Goal: Information Seeking & Learning: Learn about a topic

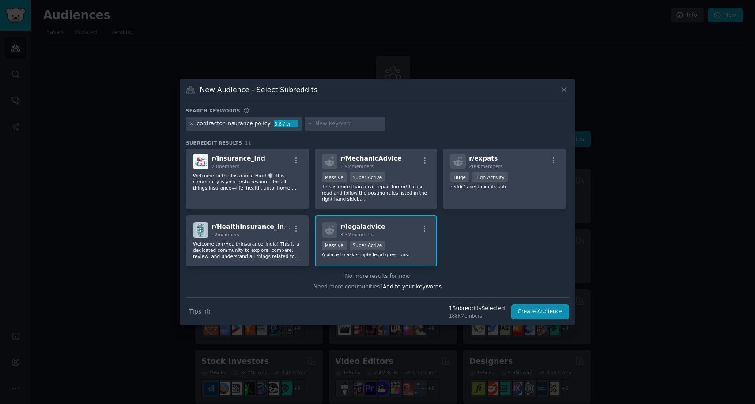
scroll to position [132, 0]
click at [237, 181] on p "Welcome to the Insurance Hub! 🛡️ This community is your go-to resource for all …" at bounding box center [247, 182] width 109 height 19
click at [539, 311] on button "Create Audience" at bounding box center [540, 312] width 58 height 15
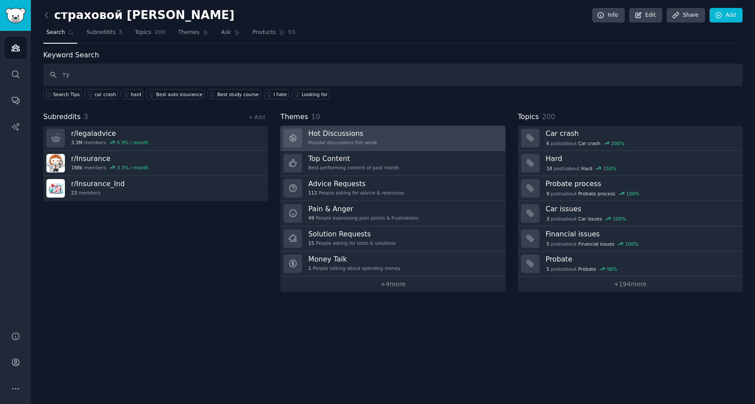
type input "т"
type input "need COI solve"
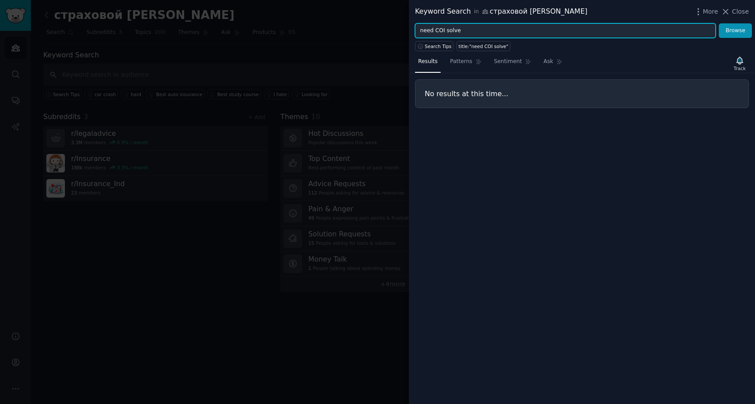
click at [468, 26] on input "need COI solve" at bounding box center [565, 30] width 301 height 15
click at [466, 35] on input "need COI solve" at bounding box center [565, 30] width 301 height 15
type input "n"
click at [719, 23] on button "Browse" at bounding box center [735, 30] width 33 height 15
click at [442, 30] on input "COI checker" at bounding box center [565, 30] width 301 height 15
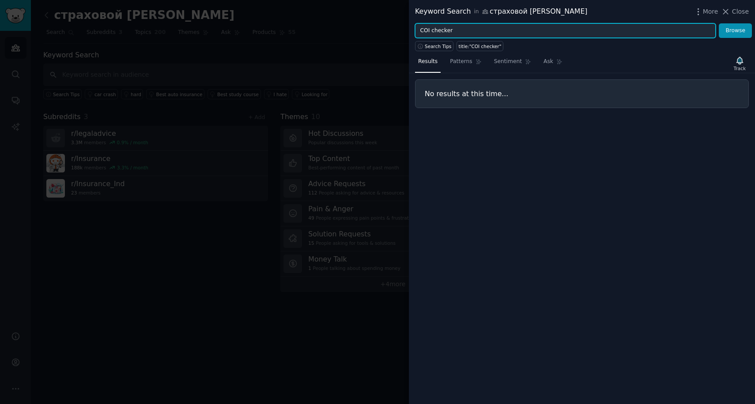
click at [442, 30] on input "COI checker" at bounding box center [565, 30] width 301 height 15
type input "COI"
click at [719, 23] on button "Browse" at bounding box center [735, 30] width 33 height 15
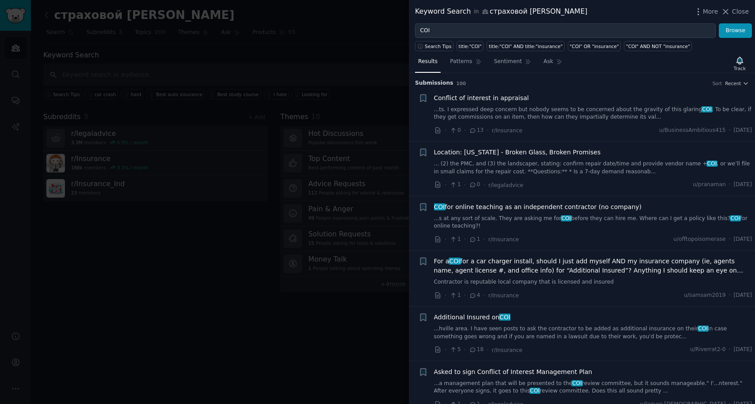
click at [474, 114] on link "...ts. I expressed deep concern but nobody seems to be concerned about the grav…" at bounding box center [593, 113] width 318 height 15
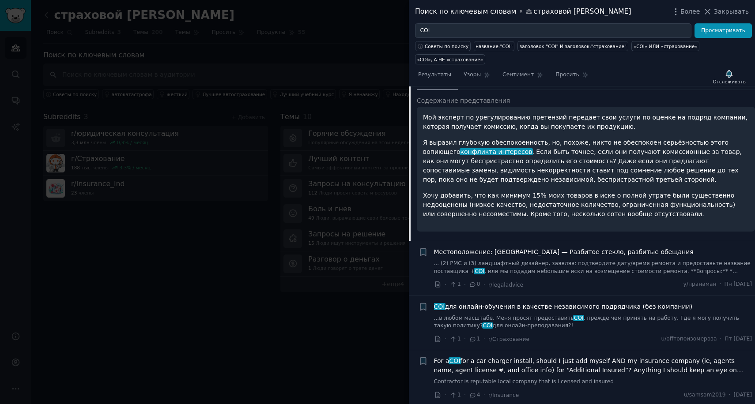
scroll to position [91, 0]
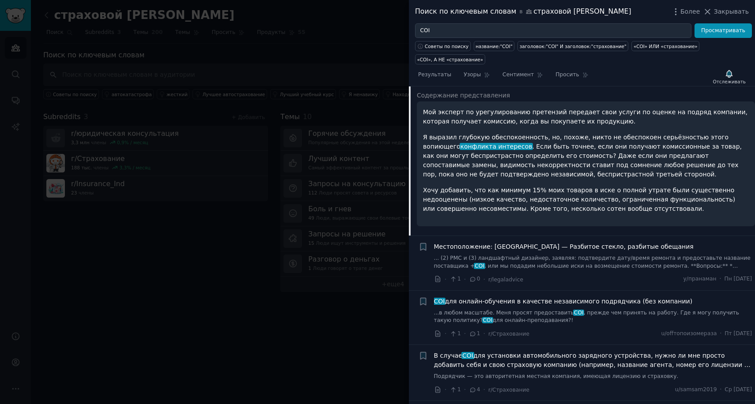
click at [519, 258] on font "... (2) PMC и (3) ландшафтный дизайнер, заявляя: подтвердите дату/время ремонта…" at bounding box center [592, 262] width 317 height 14
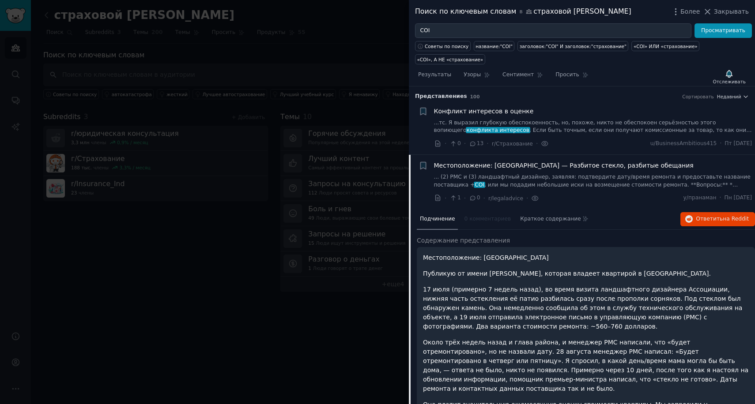
click at [532, 178] on font "... (2) PMC и (3) ландшафтный дизайнер, заявляя: подтвердите дату/время ремонта…" at bounding box center [592, 181] width 317 height 14
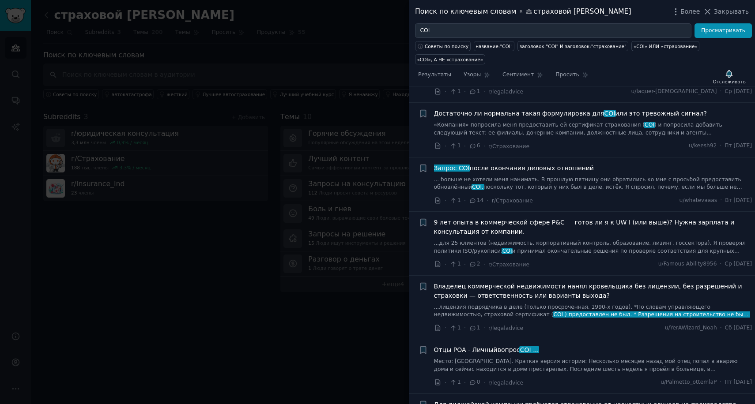
scroll to position [329, 0]
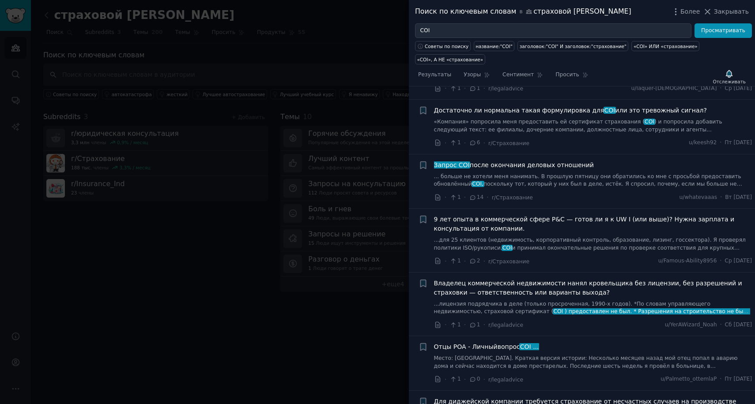
click at [557, 180] on font "... больше не хотели меня нанимать. В прошлую пятницу они обратились ко мне с п…" at bounding box center [587, 181] width 307 height 14
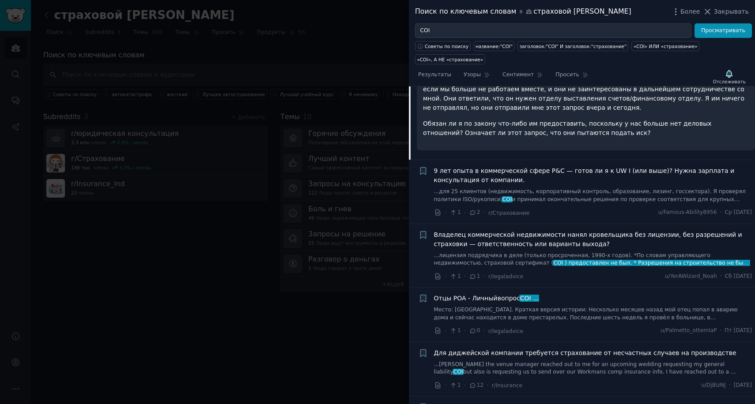
scroll to position [530, 0]
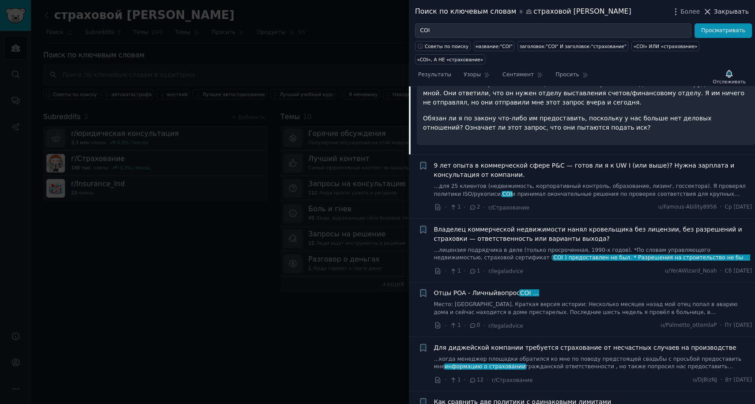
click at [710, 12] on icon at bounding box center [708, 11] width 5 height 5
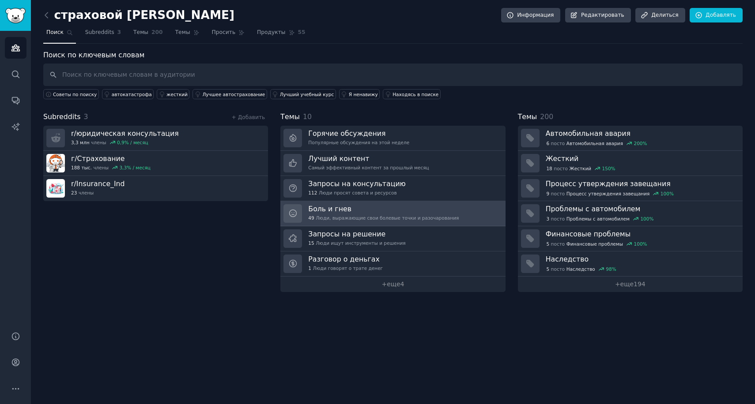
click at [375, 210] on h3 "Боль и гнев" at bounding box center [383, 208] width 151 height 9
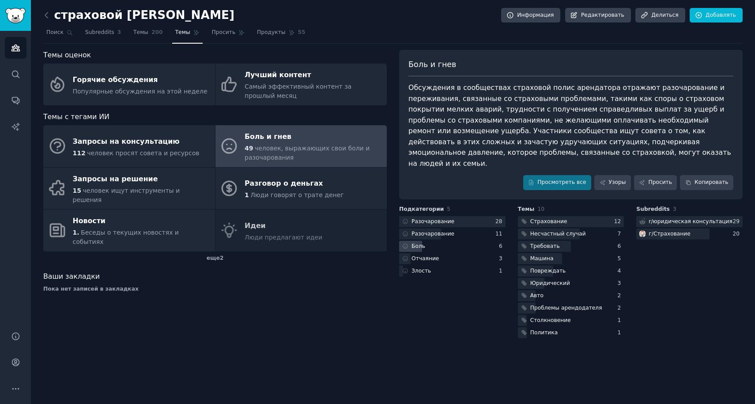
click at [428, 241] on div "Боль" at bounding box center [452, 246] width 106 height 11
click at [426, 241] on div "Боль" at bounding box center [452, 246] width 106 height 11
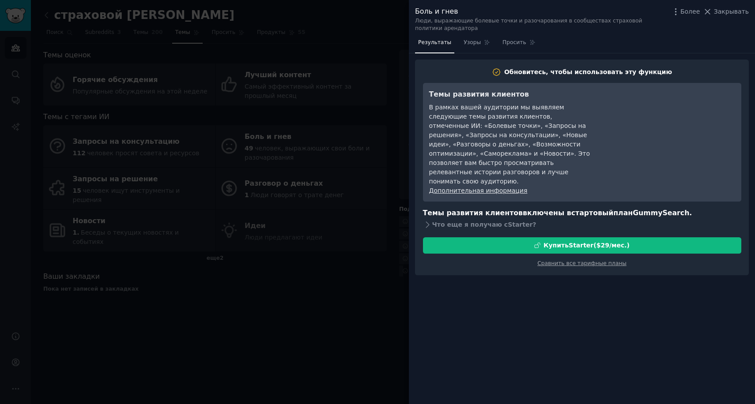
click at [364, 248] on div at bounding box center [377, 202] width 755 height 404
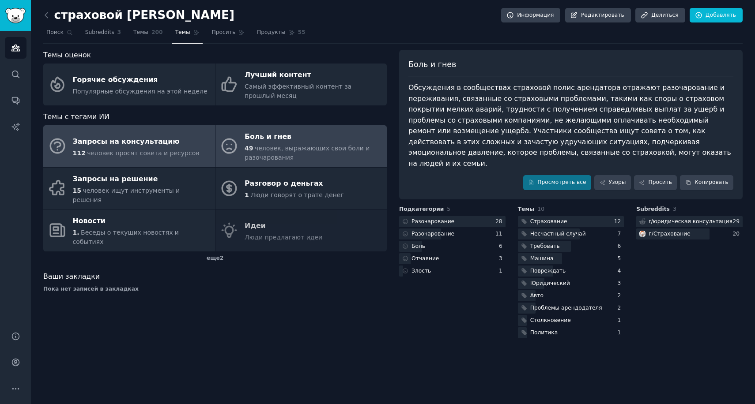
click at [176, 147] on div "Запросы на консультацию" at bounding box center [136, 142] width 127 height 14
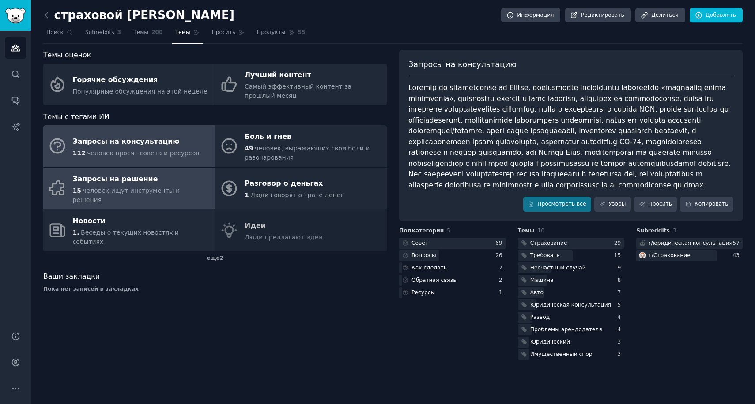
click at [181, 186] on div "15 человек ищут инструменты и решения" at bounding box center [142, 195] width 138 height 19
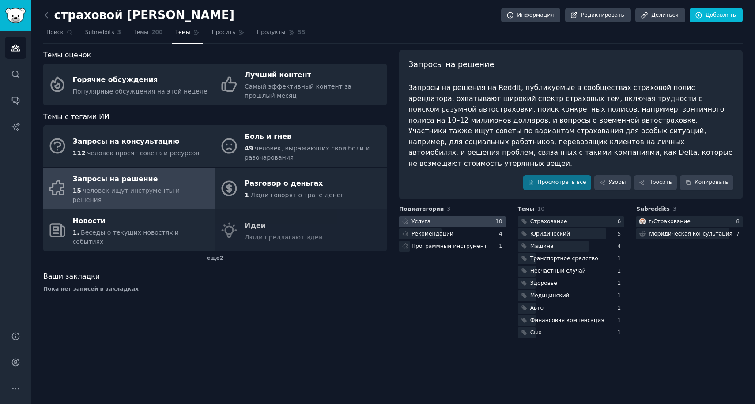
click at [447, 216] on div at bounding box center [452, 221] width 106 height 11
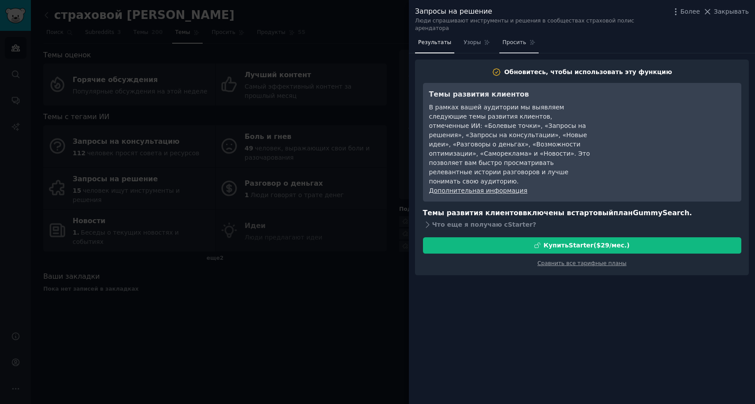
click at [506, 39] on font "Просить" at bounding box center [514, 42] width 24 height 6
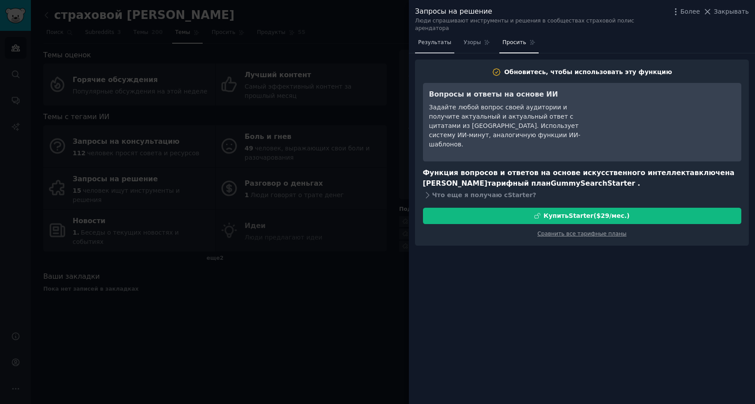
click at [440, 39] on font "Результаты" at bounding box center [434, 42] width 33 height 6
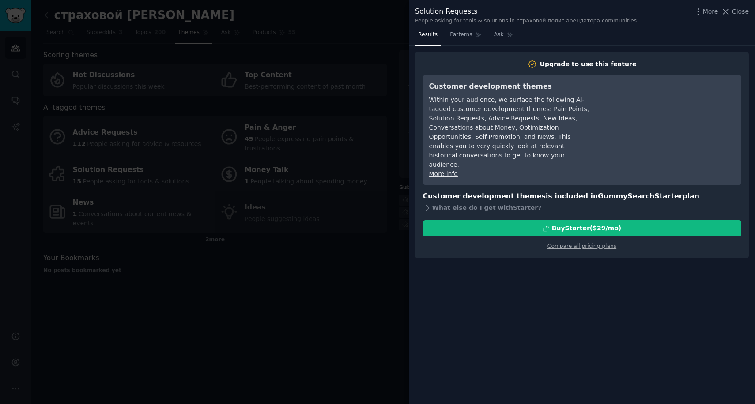
click at [474, 133] on div "Within your audience, we surface the following AI-tagged customer development t…" at bounding box center [509, 132] width 161 height 74
